Goal: Task Accomplishment & Management: Manage account settings

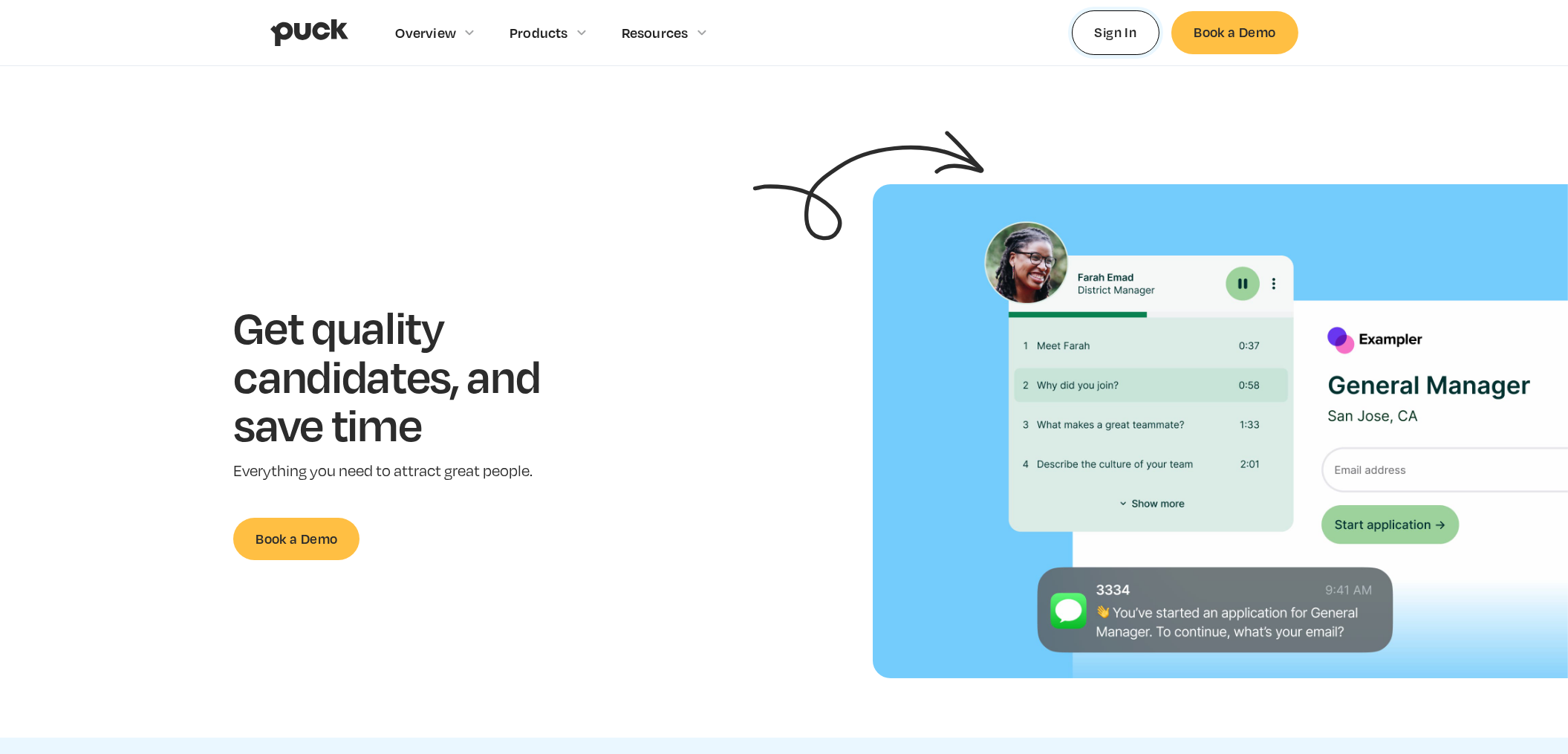
click at [1119, 35] on link "Sign In" at bounding box center [1116, 32] width 88 height 44
click at [1124, 41] on link "Sign In" at bounding box center [1116, 32] width 88 height 44
click at [1122, 41] on link "Sign In" at bounding box center [1116, 32] width 88 height 44
